Goal: Find specific page/section: Find specific page/section

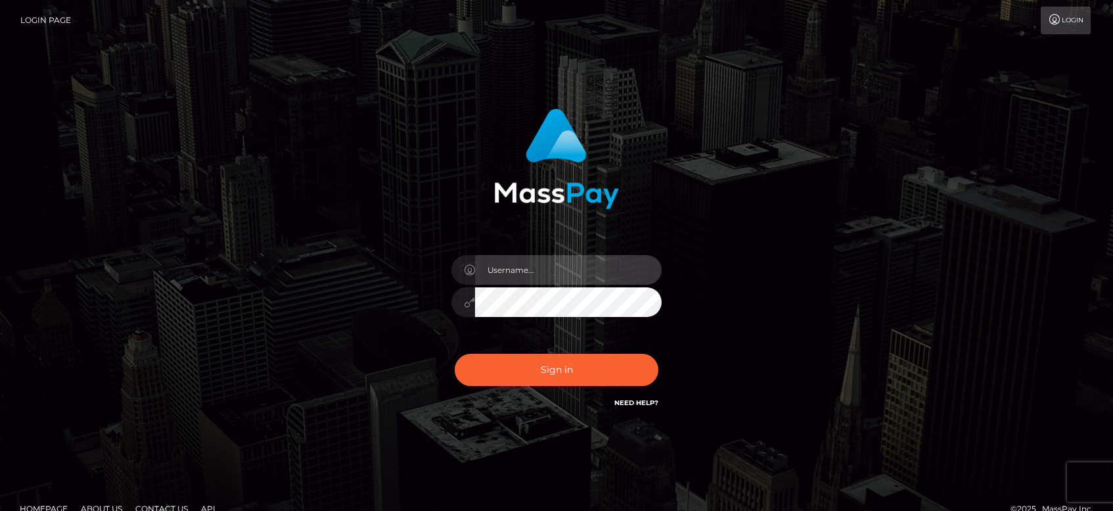
type input "[PERSON_NAME].tilia"
checkbox input "true"
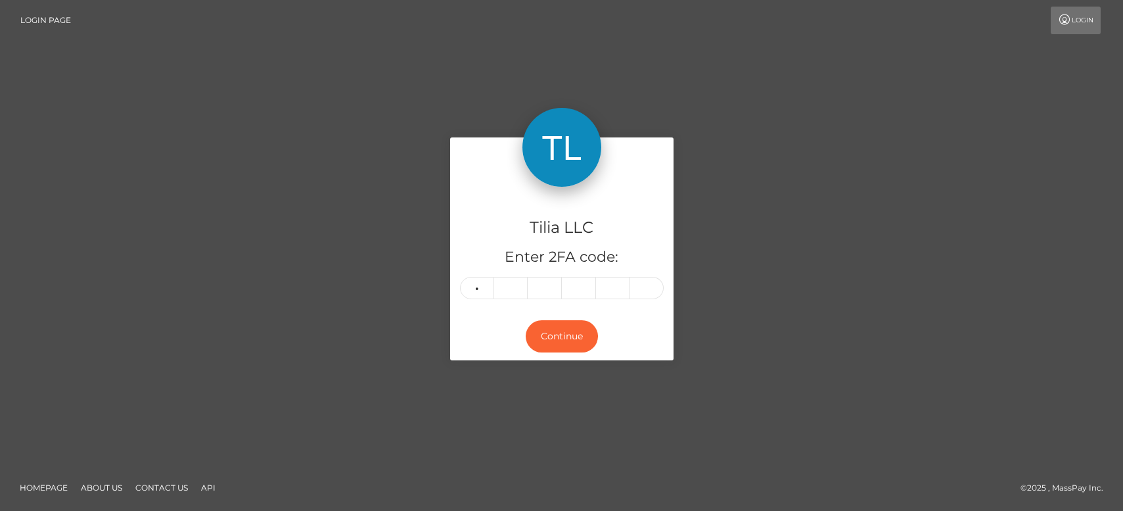
type input "4"
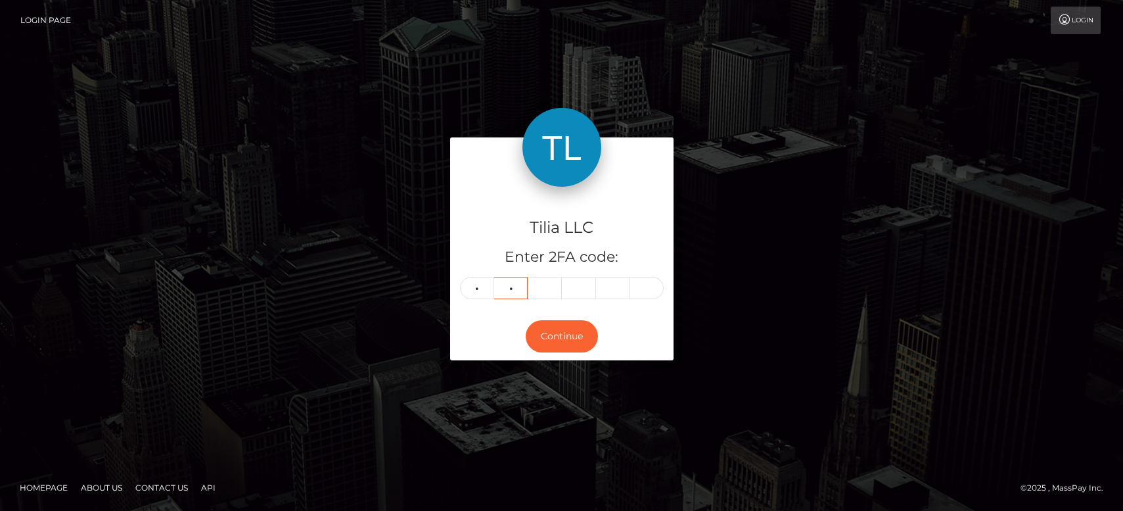
type input "3"
type input "2"
type input "4"
type input "6"
type input "4"
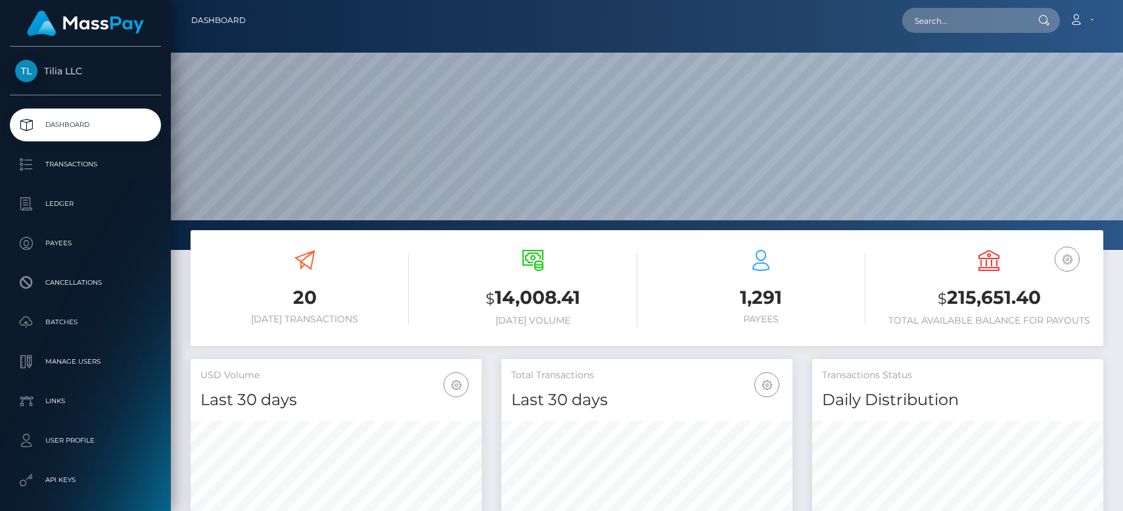
scroll to position [233, 291]
click at [938, 23] on input "text" at bounding box center [964, 20] width 124 height 25
paste input "59abf359-1724-4c7d-bc47-ac5f6ed59f15"
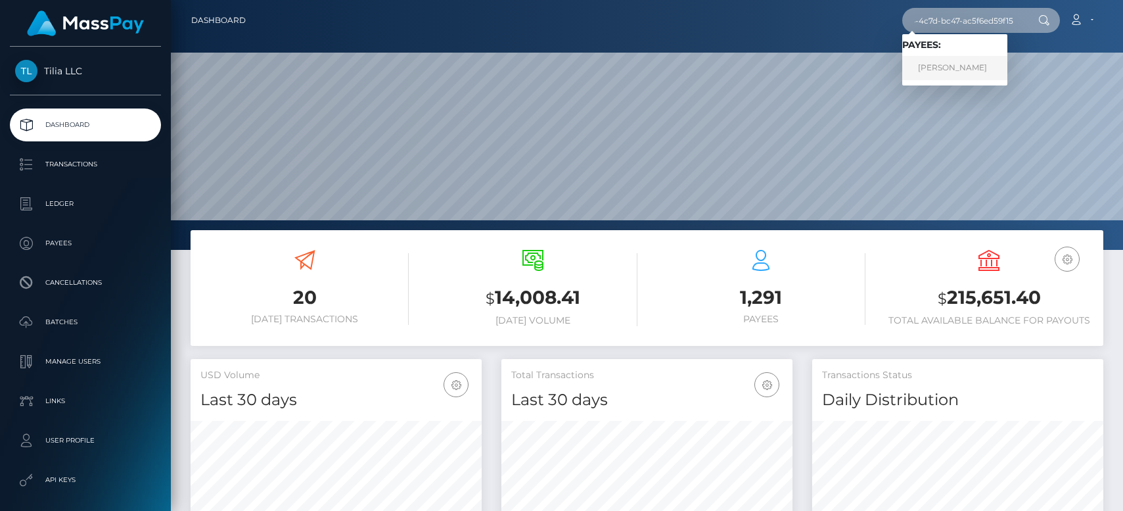
type input "59abf359-1724-4c7d-bc47-ac5f6ed59f15"
click at [951, 65] on link "Rabia Şahin" at bounding box center [954, 68] width 105 height 24
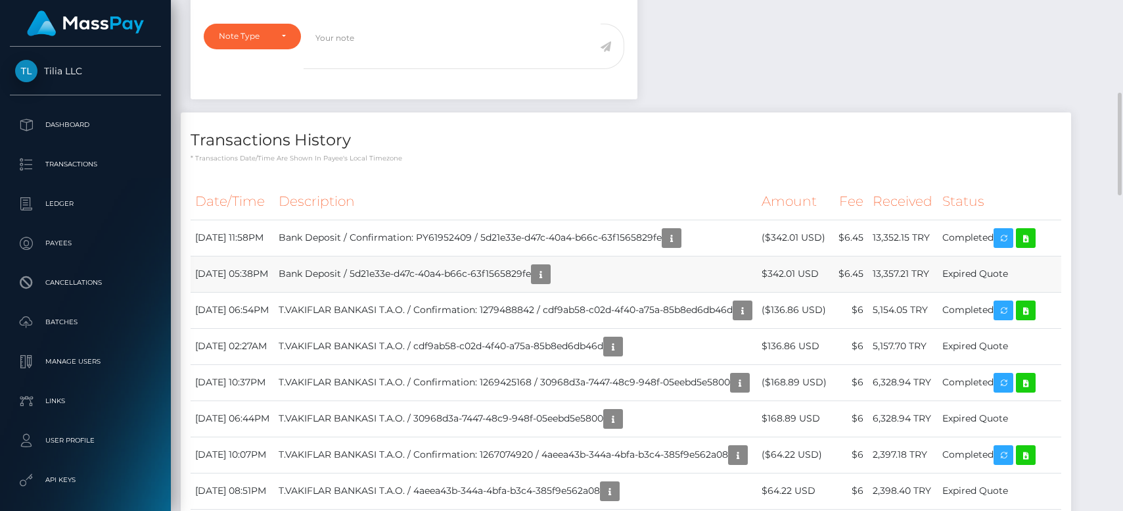
scroll to position [158, 291]
